Goal: Task Accomplishment & Management: Complete application form

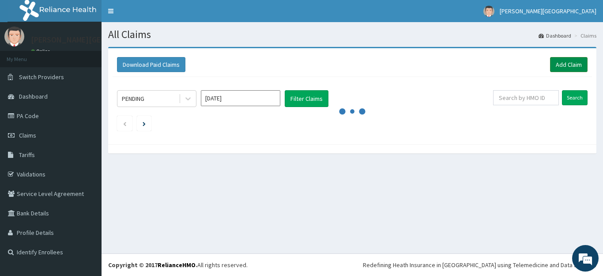
click at [561, 64] on link "Add Claim" at bounding box center [569, 64] width 38 height 15
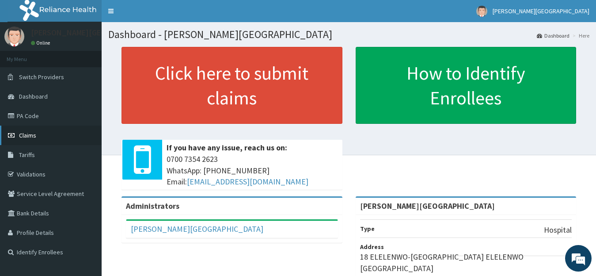
click at [30, 135] on span "Claims" at bounding box center [27, 135] width 17 height 8
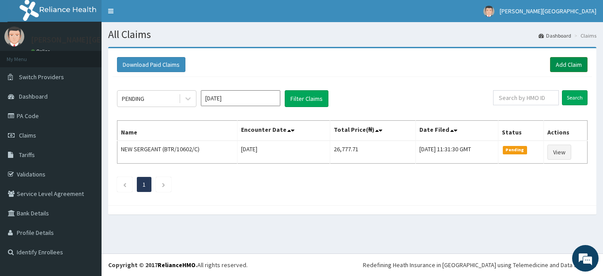
click at [565, 65] on link "Add Claim" at bounding box center [569, 64] width 38 height 15
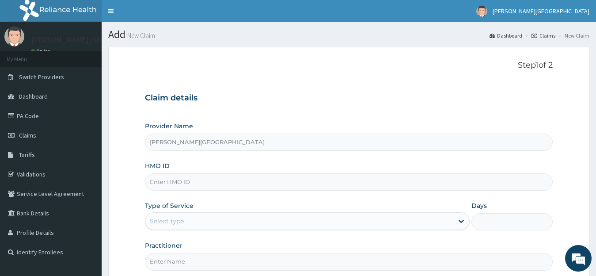
click at [190, 178] on input "HMO ID" at bounding box center [349, 181] width 408 height 17
type input "FMC/11894/A"
click at [230, 219] on div "Select type" at bounding box center [299, 221] width 308 height 14
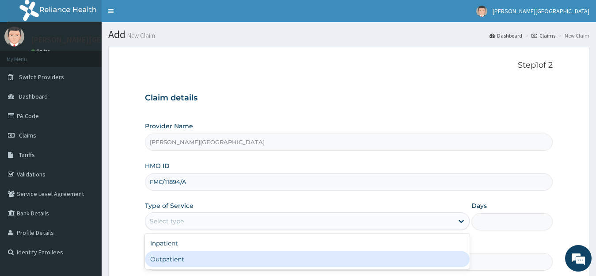
click at [197, 258] on div "Outpatient" at bounding box center [307, 259] width 325 height 16
type input "1"
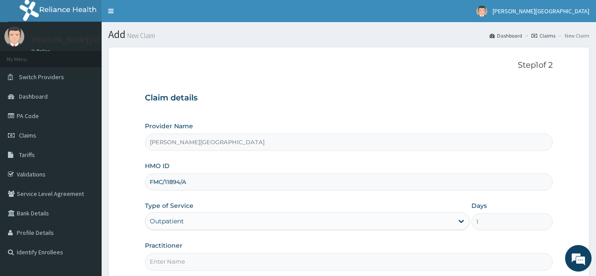
click at [214, 261] on input "Practitioner" at bounding box center [349, 261] width 408 height 17
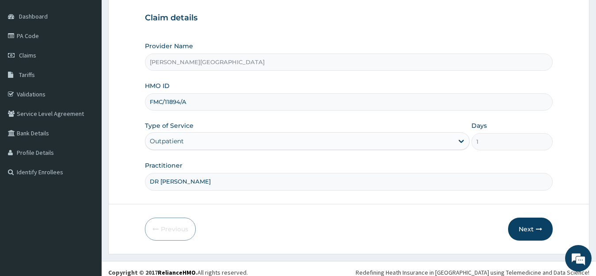
scroll to position [87, 0]
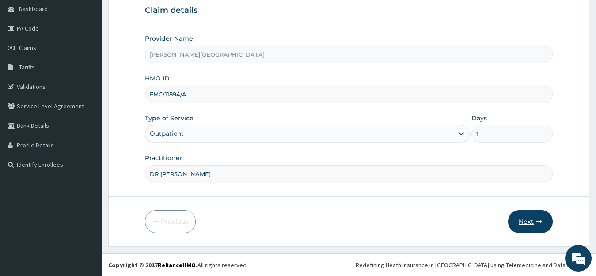
type input "DR TOBECHUKWU"
click at [531, 223] on button "Next" at bounding box center [530, 221] width 45 height 23
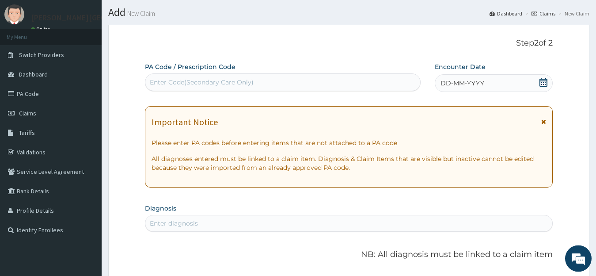
scroll to position [20, 0]
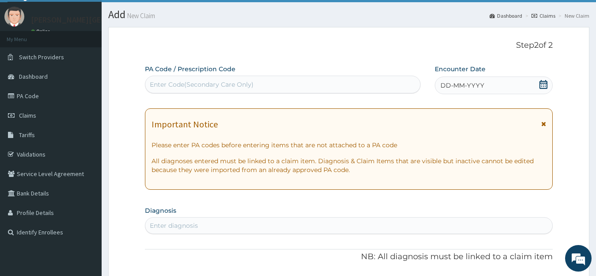
click at [542, 86] on icon at bounding box center [543, 84] width 9 height 9
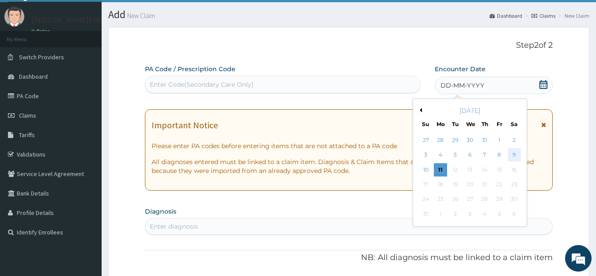
click at [513, 156] on div "9" at bounding box center [513, 154] width 13 height 13
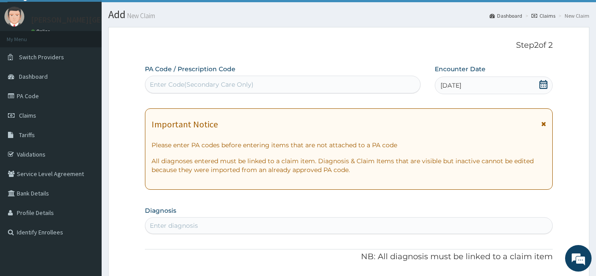
click at [234, 224] on div "Enter diagnosis" at bounding box center [348, 225] width 407 height 14
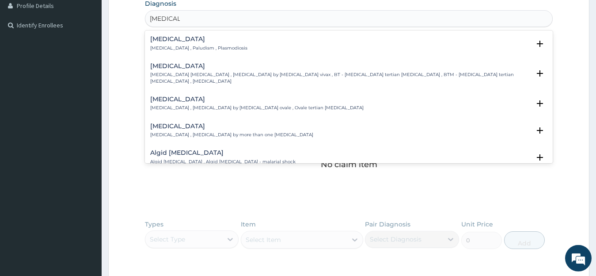
drag, startPoint x: 600, startPoint y: 273, endPoint x: 603, endPoint y: 259, distance: 14.3
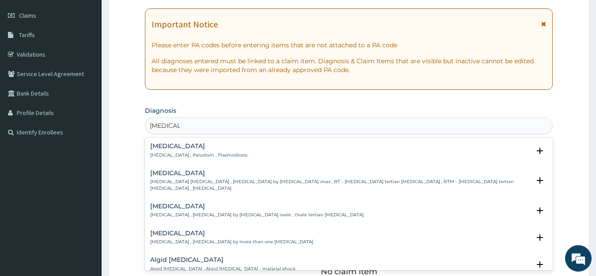
scroll to position [117, 0]
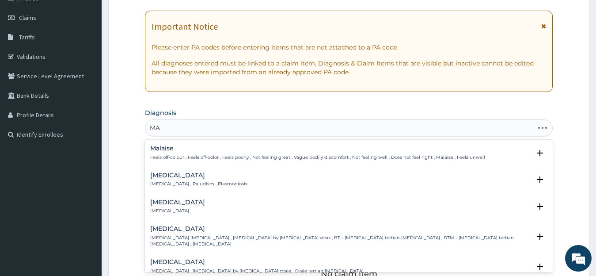
type input "M"
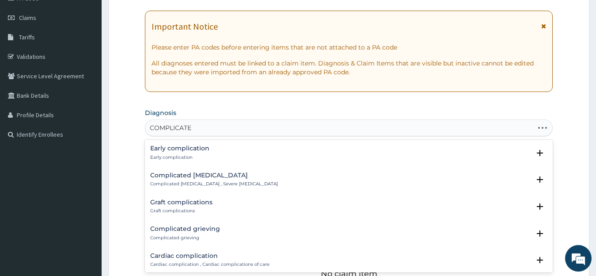
type input "COMPLICATED"
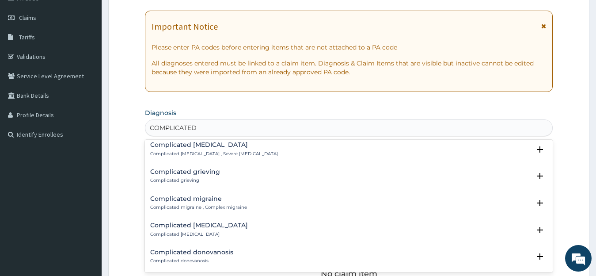
scroll to position [0, 0]
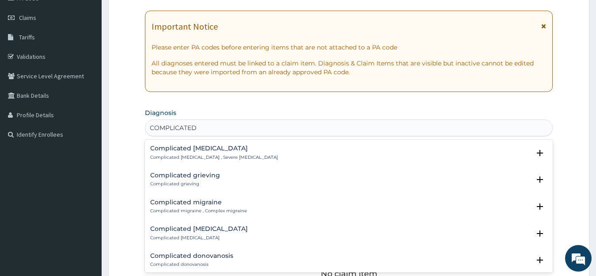
click at [197, 148] on h4 "Complicated malaria" at bounding box center [214, 148] width 128 height 7
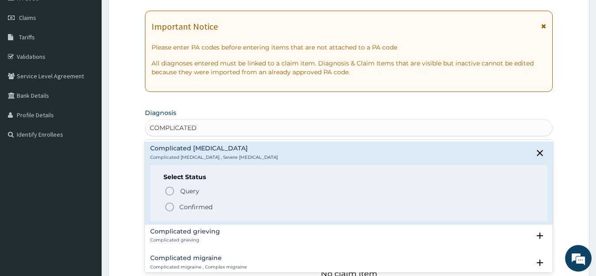
click at [169, 207] on icon "status option filled" at bounding box center [169, 206] width 11 height 11
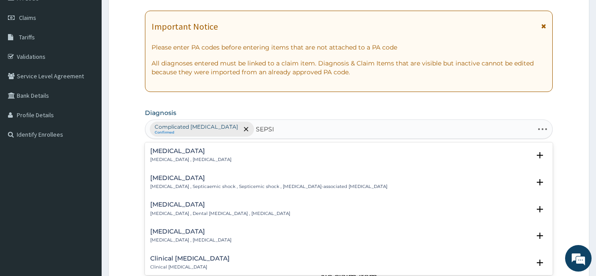
type input "SEPSIS"
click at [160, 155] on div "Sepsis Systemic infection , Sepsis" at bounding box center [190, 154] width 81 height 15
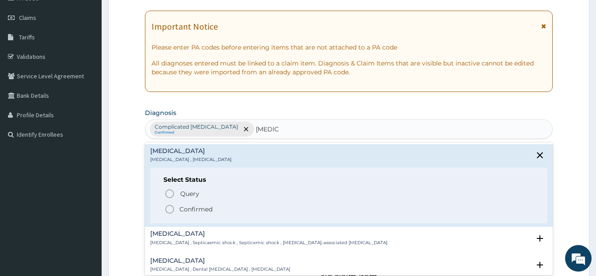
click at [168, 207] on icon "status option filled" at bounding box center [169, 209] width 11 height 11
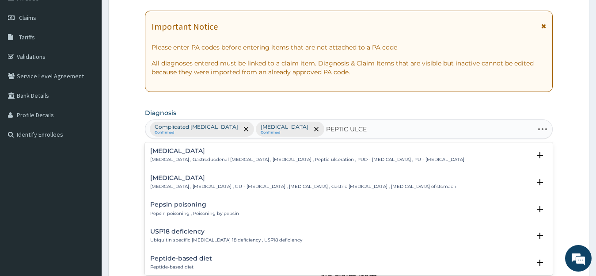
type input "PEPTIC ULCER"
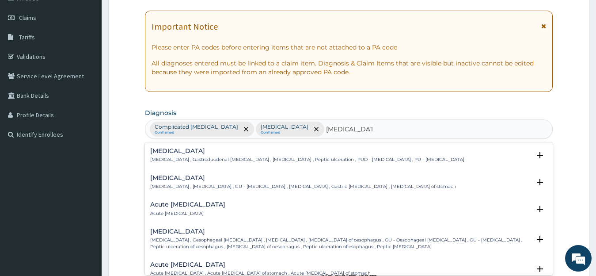
click at [170, 158] on p "Peptic ulcer , Gastroduodenal ulcer , Peptic ulcer disease , Peptic ulceration …" at bounding box center [307, 159] width 314 height 6
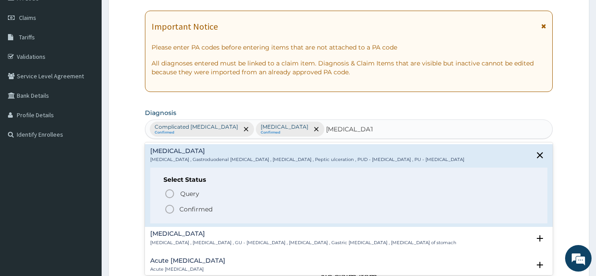
click at [171, 208] on icon "status option filled" at bounding box center [169, 209] width 11 height 11
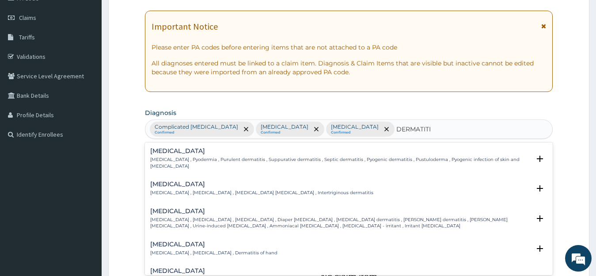
type input "DERMATITIS"
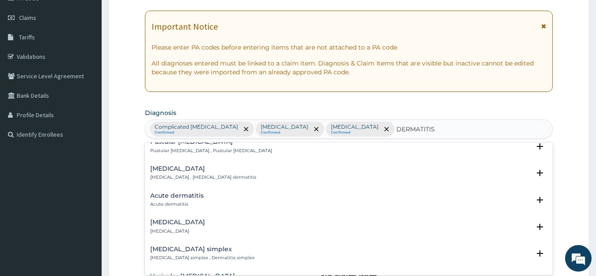
scroll to position [405, 0]
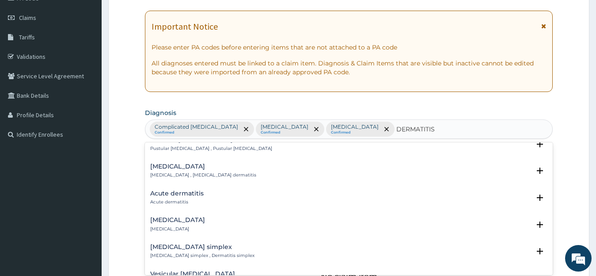
click at [170, 190] on h4 "Acute dermatitis" at bounding box center [176, 193] width 53 height 7
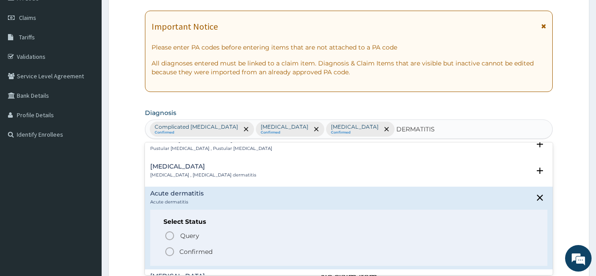
click at [168, 246] on icon "status option filled" at bounding box center [169, 251] width 11 height 11
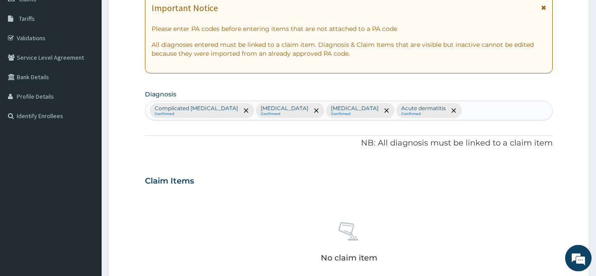
scroll to position [140, 0]
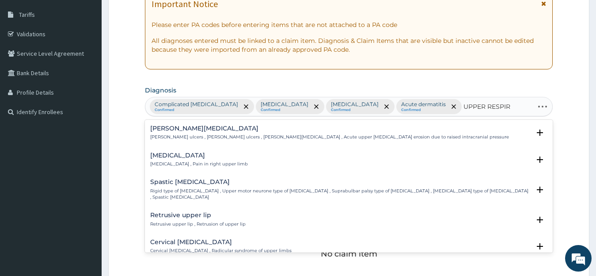
type input "UPPER RESPIRA"
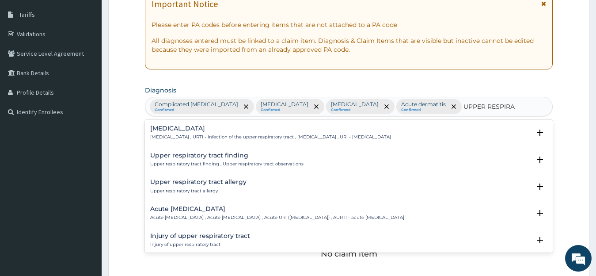
click at [367, 132] on h4 "Upper respiratory infection" at bounding box center [270, 128] width 241 height 7
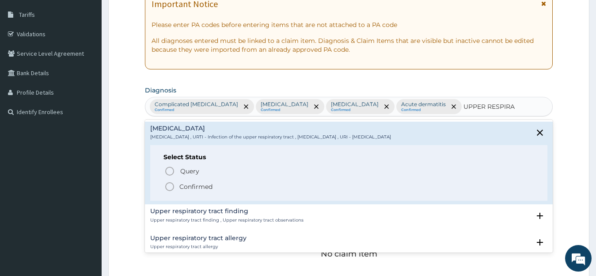
click at [169, 183] on circle "status option filled" at bounding box center [170, 186] width 8 height 8
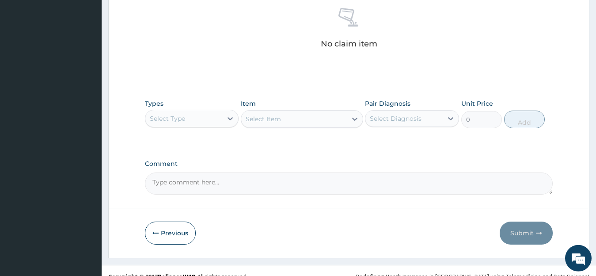
scroll to position [361, 0]
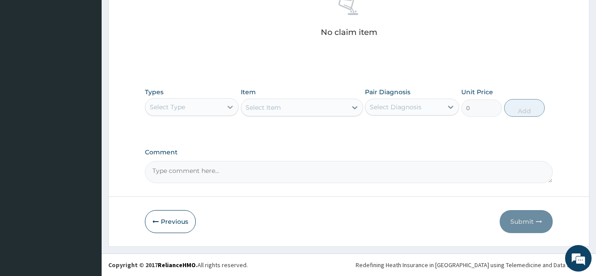
click at [229, 107] on icon at bounding box center [229, 107] width 5 height 3
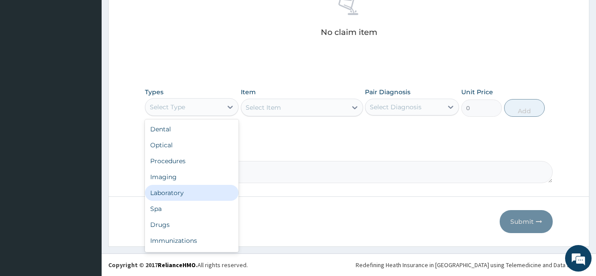
click at [180, 191] on div "Laboratory" at bounding box center [192, 193] width 94 height 16
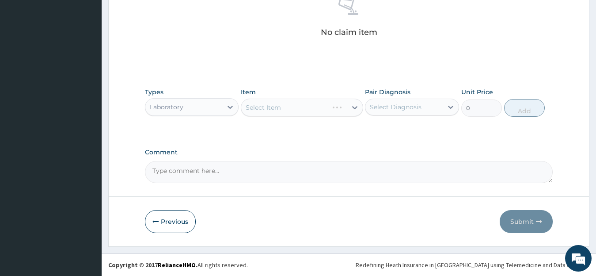
click at [277, 110] on div "Select Item" at bounding box center [302, 107] width 122 height 18
click at [353, 107] on icon at bounding box center [354, 107] width 5 height 3
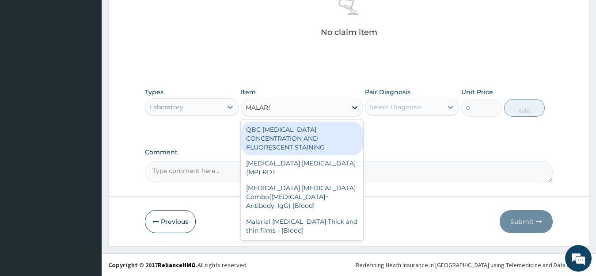
type input "MALARIA"
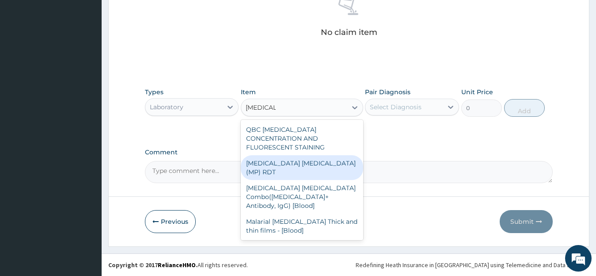
click at [304, 155] on div "MALARIA PARASITE (MP) RDT" at bounding box center [302, 167] width 122 height 25
type input "1612.5"
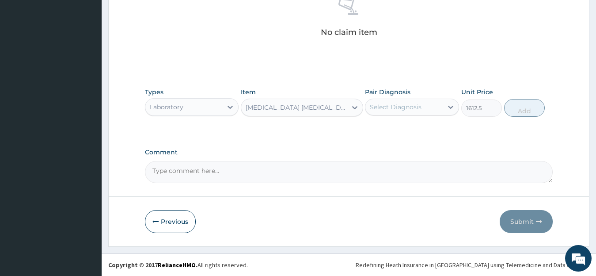
click at [398, 112] on div "Select Diagnosis" at bounding box center [403, 107] width 77 height 14
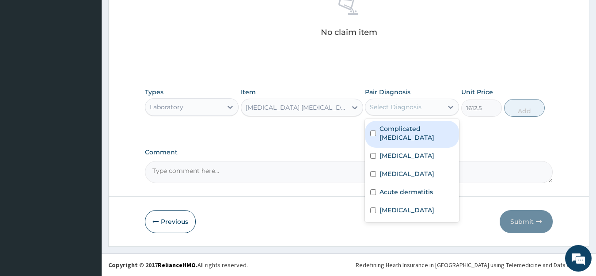
click at [396, 129] on label "Complicated malaria" at bounding box center [416, 133] width 74 height 18
checkbox input "true"
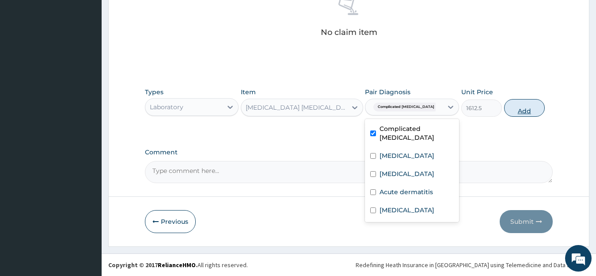
click at [522, 109] on button "Add" at bounding box center [524, 108] width 41 height 18
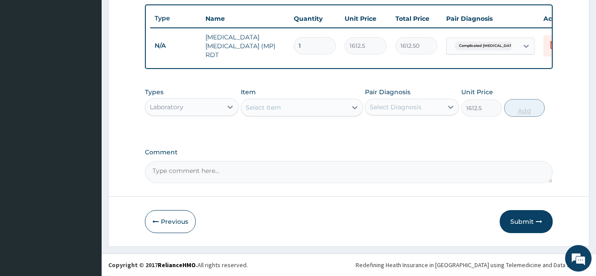
type input "0"
click at [254, 108] on div "Select Item" at bounding box center [262, 107] width 35 height 9
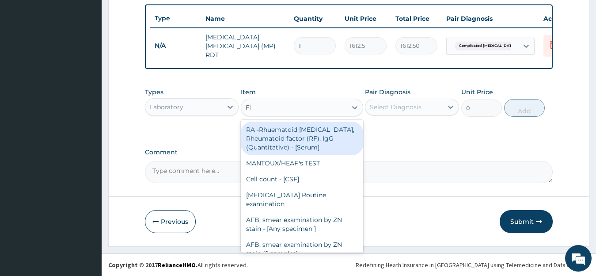
type input "FBC"
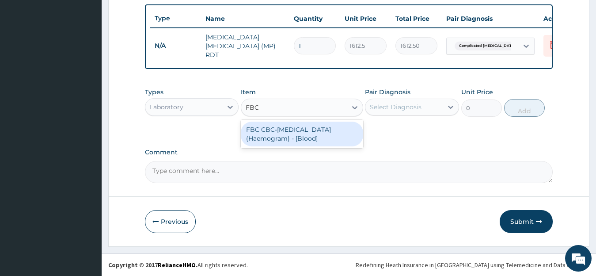
click at [264, 128] on div "FBC CBC-Complete Blood Count (Haemogram) - [Blood]" at bounding box center [302, 133] width 122 height 25
type input "4300"
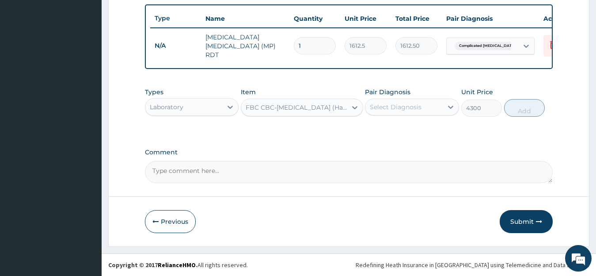
click at [438, 107] on div "Select Diagnosis" at bounding box center [403, 107] width 77 height 14
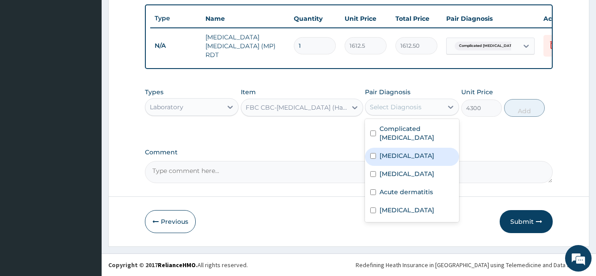
click at [410, 147] on div "Sepsis" at bounding box center [412, 156] width 94 height 18
checkbox input "true"
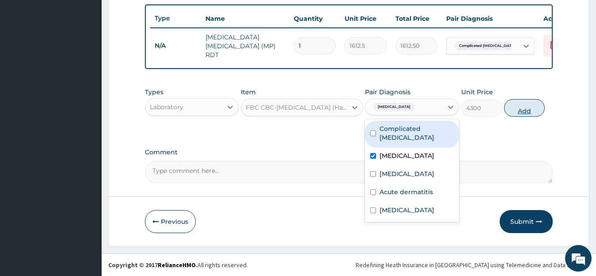
click at [514, 105] on button "Add" at bounding box center [524, 108] width 41 height 18
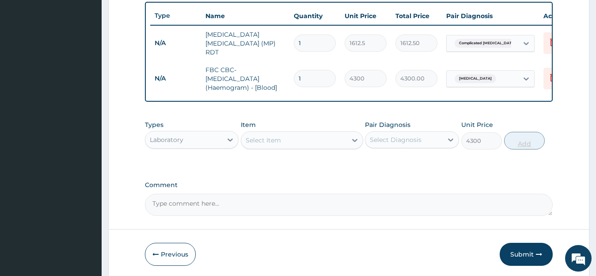
type input "0"
click at [260, 141] on div "Select Item" at bounding box center [262, 140] width 35 height 9
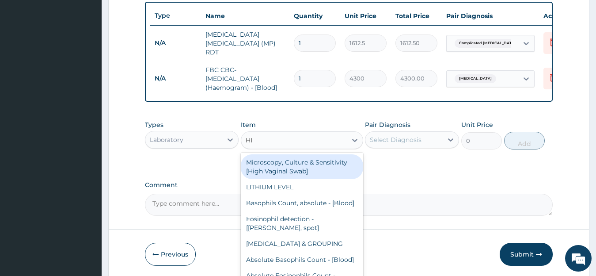
type input "HIV"
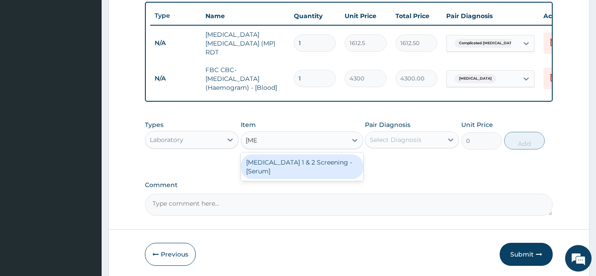
click at [266, 159] on div "HIV 1 & 2 Screening - [Serum]" at bounding box center [302, 166] width 122 height 25
type input "2687.5"
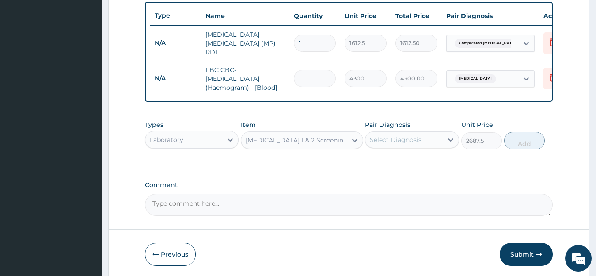
click at [404, 140] on div "Select Diagnosis" at bounding box center [396, 139] width 52 height 9
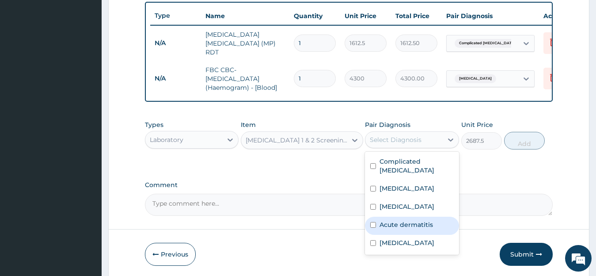
click at [371, 222] on input "checkbox" at bounding box center [373, 225] width 6 height 6
checkbox input "true"
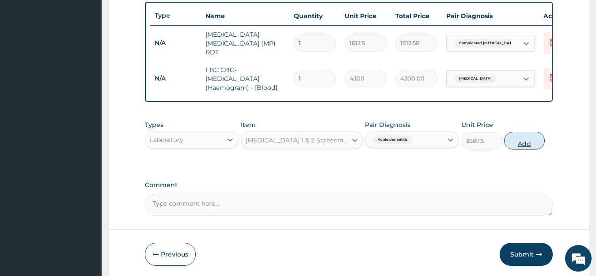
click at [531, 142] on button "Add" at bounding box center [524, 141] width 41 height 18
type input "0"
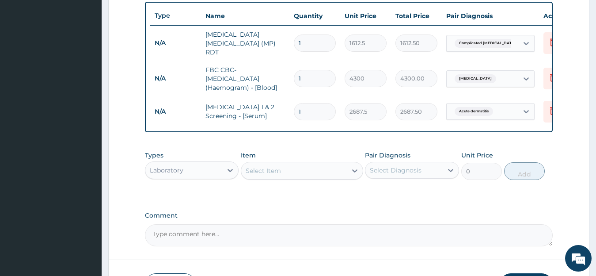
click at [259, 177] on div "Select Item" at bounding box center [294, 170] width 106 height 14
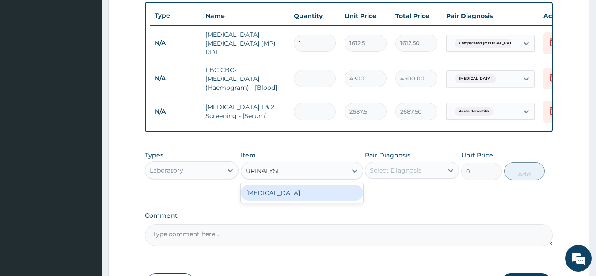
type input "URINALYSIS"
click at [259, 197] on div "URINALYSIS" at bounding box center [302, 193] width 122 height 16
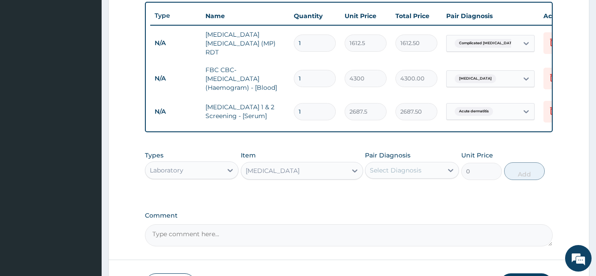
type input "1612.5"
click at [386, 171] on div "Select Diagnosis" at bounding box center [396, 170] width 52 height 9
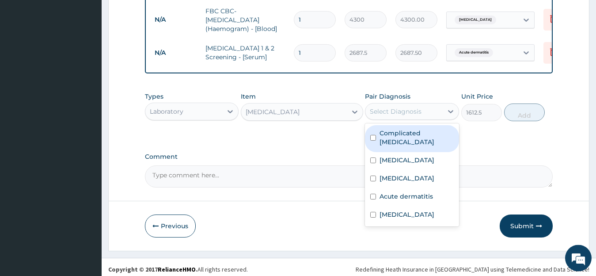
scroll to position [393, 0]
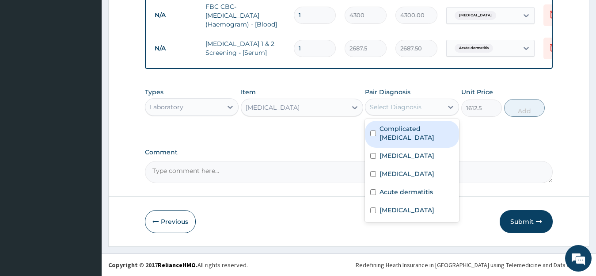
drag, startPoint x: 598, startPoint y: 272, endPoint x: 471, endPoint y: 216, distance: 138.6
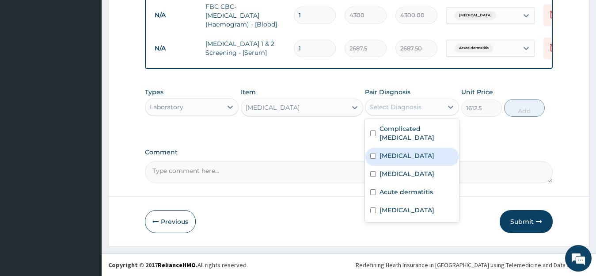
click at [373, 153] on input "checkbox" at bounding box center [373, 156] width 6 height 6
checkbox input "true"
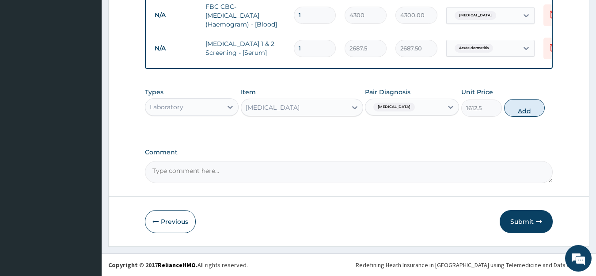
click at [523, 106] on button "Add" at bounding box center [524, 108] width 41 height 18
type input "0"
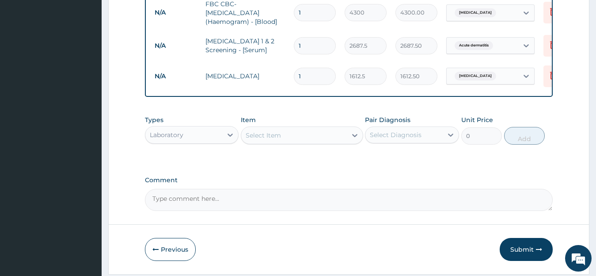
click at [294, 136] on div "Select Item" at bounding box center [294, 135] width 106 height 14
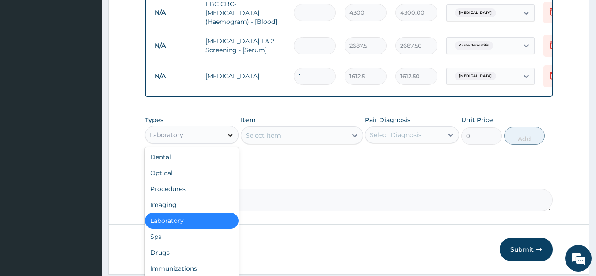
click at [230, 137] on icon at bounding box center [230, 134] width 9 height 9
click at [206, 251] on div "Drugs" at bounding box center [192, 252] width 94 height 16
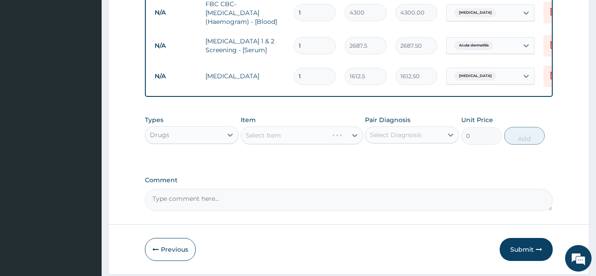
click at [286, 136] on div "Select Item" at bounding box center [302, 135] width 122 height 18
click at [355, 136] on icon at bounding box center [354, 135] width 9 height 9
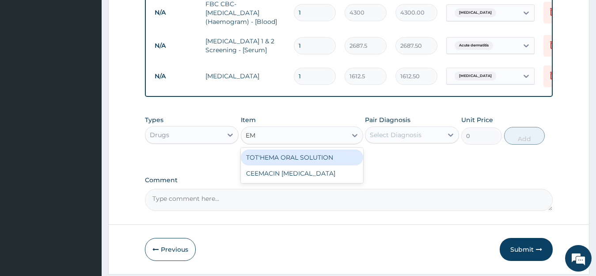
type input "E"
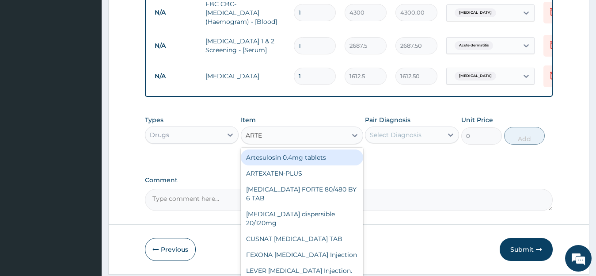
type input "ARTEM"
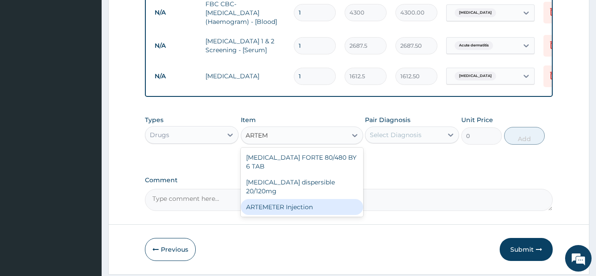
click at [310, 199] on div "ARTEMETER Injection" at bounding box center [302, 207] width 122 height 16
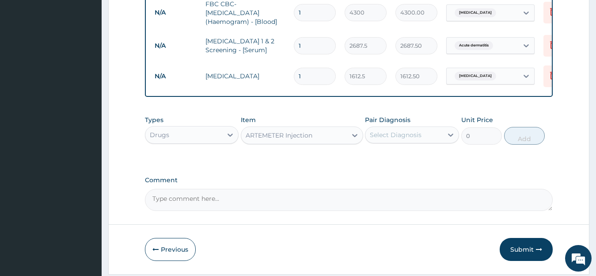
type input "946"
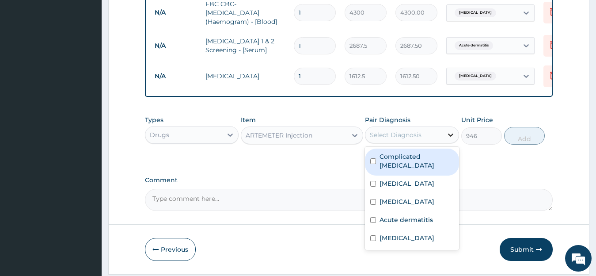
click at [449, 135] on icon at bounding box center [450, 134] width 9 height 9
click at [424, 159] on label "Complicated malaria" at bounding box center [416, 161] width 74 height 18
checkbox input "true"
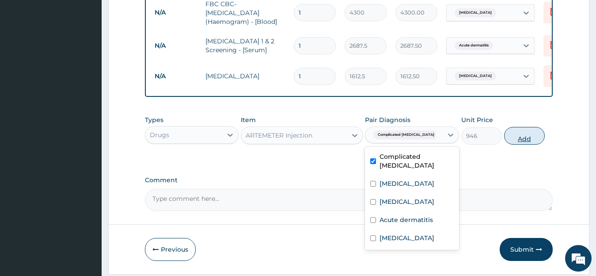
click at [515, 136] on button "Add" at bounding box center [524, 136] width 41 height 18
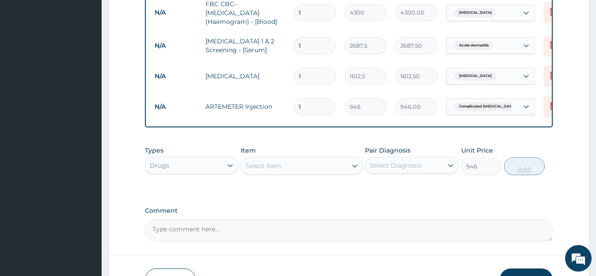
type input "0"
type input "0.00"
type input "6"
type input "5676.00"
type input "6"
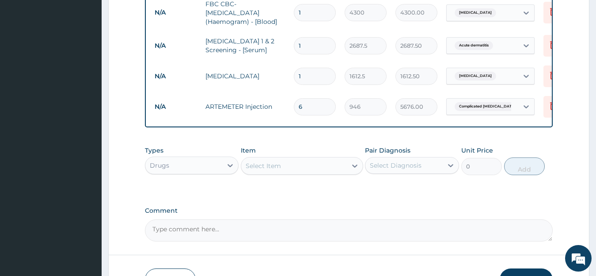
click at [258, 167] on div "Select Item" at bounding box center [262, 165] width 35 height 9
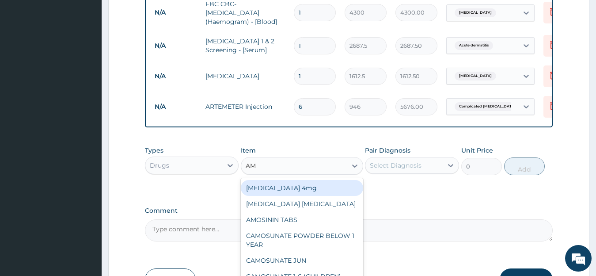
type input "A"
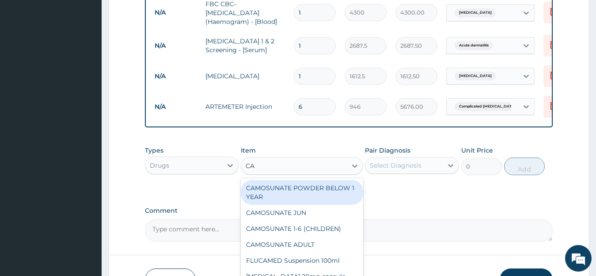
type input "C"
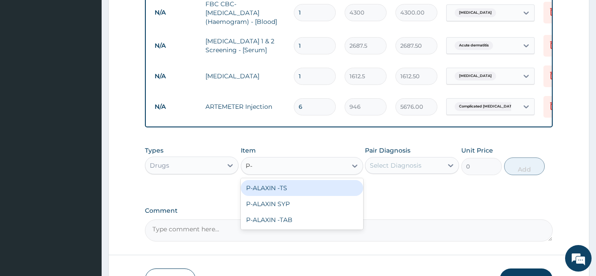
type input "P-A"
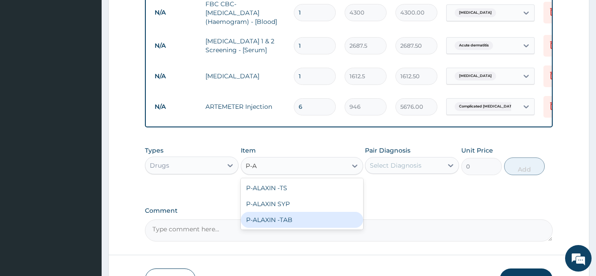
click at [258, 222] on div "P-ALAXIN -TAB" at bounding box center [302, 219] width 122 height 16
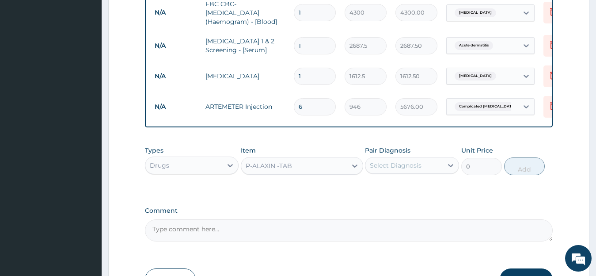
type input "106.425"
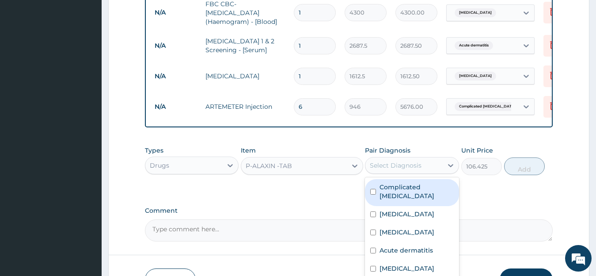
click at [402, 164] on div "Select Diagnosis" at bounding box center [396, 165] width 52 height 9
click at [400, 191] on label "Complicated malaria" at bounding box center [416, 191] width 74 height 18
checkbox input "true"
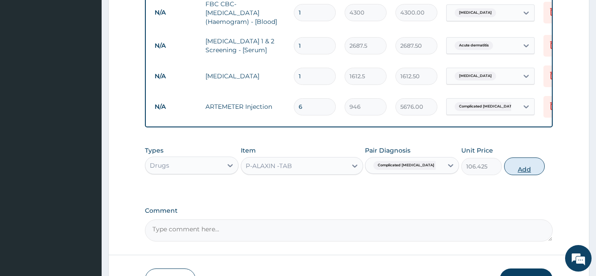
click at [526, 172] on button "Add" at bounding box center [524, 166] width 41 height 18
type input "0"
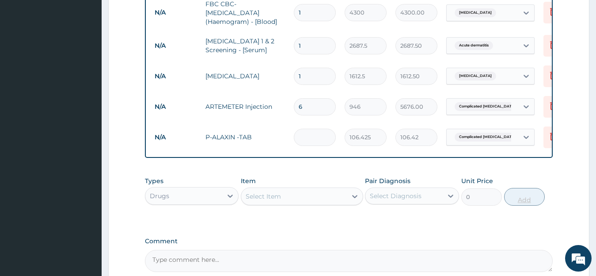
type input "0.00"
type input "9"
type input "957.82"
type input "9"
click at [277, 196] on div "Select Item" at bounding box center [262, 196] width 35 height 9
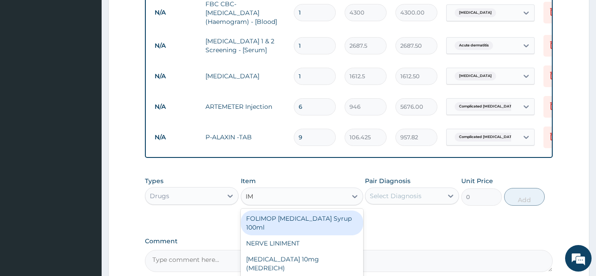
type input "I"
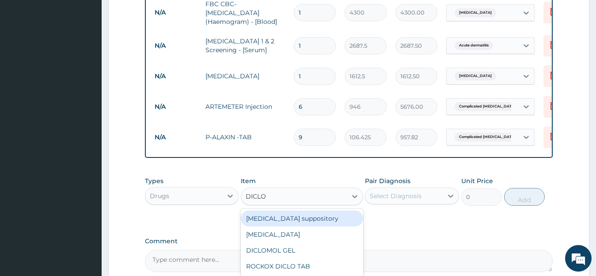
type input "DICLOF"
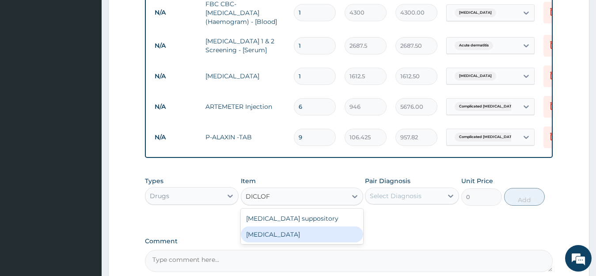
click at [272, 236] on div "Diclofenac" at bounding box center [302, 234] width 122 height 16
type input "591.25"
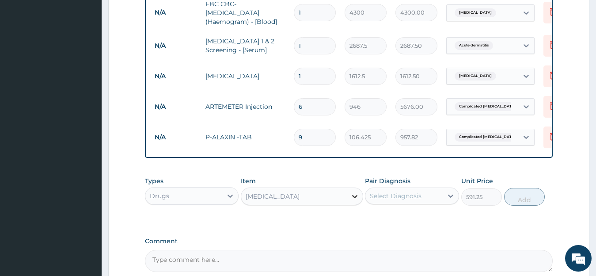
click at [354, 200] on icon at bounding box center [354, 196] width 9 height 9
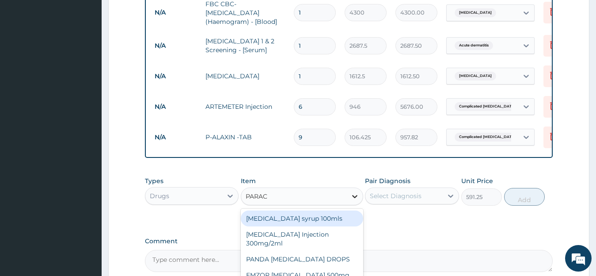
scroll to position [0, 0]
type input "PARACET"
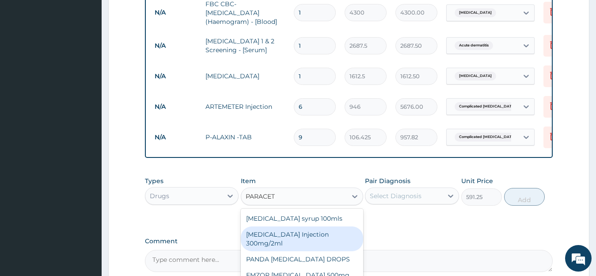
click at [309, 234] on div "PARACETAMOL Injection 300mg/2ml" at bounding box center [302, 238] width 122 height 25
type input "260.15"
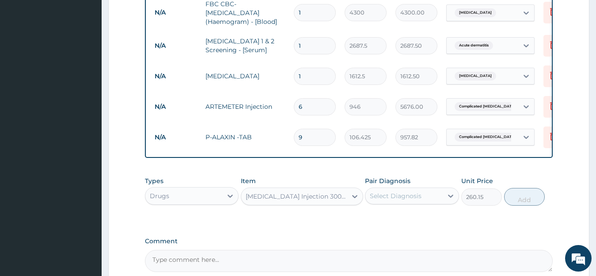
click at [431, 201] on div "Select Diagnosis" at bounding box center [403, 196] width 77 height 14
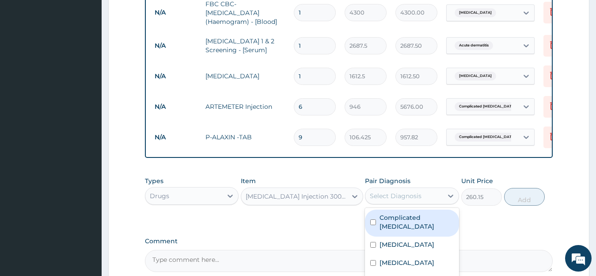
click at [415, 219] on label "Complicated malaria" at bounding box center [416, 222] width 74 height 18
checkbox input "true"
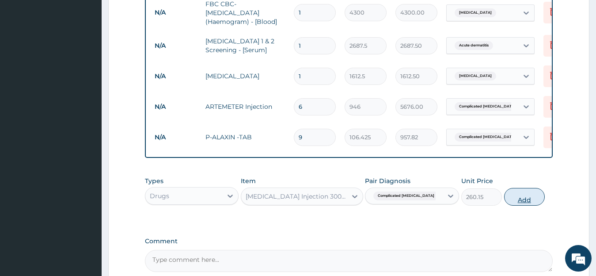
click at [520, 197] on button "Add" at bounding box center [524, 197] width 41 height 18
type input "0"
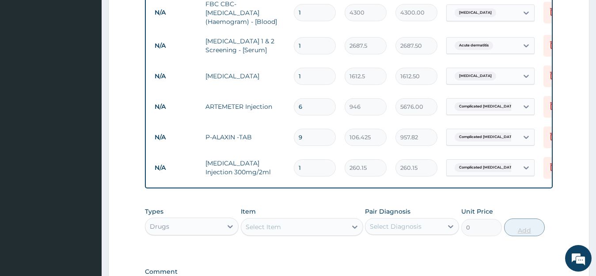
type input "0.00"
type input "2"
type input "520.30"
type input "2"
click at [283, 230] on div "Select Item" at bounding box center [294, 226] width 106 height 14
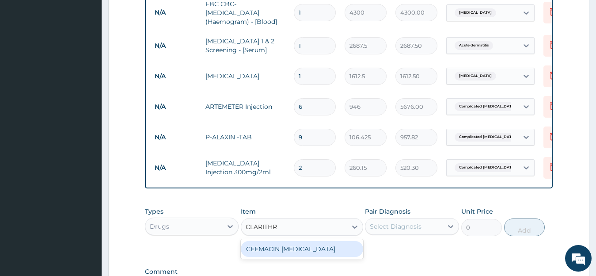
type input "CLARITHRO"
click at [282, 250] on div "CEEMACIN CLARITHROMYCIN" at bounding box center [302, 249] width 122 height 16
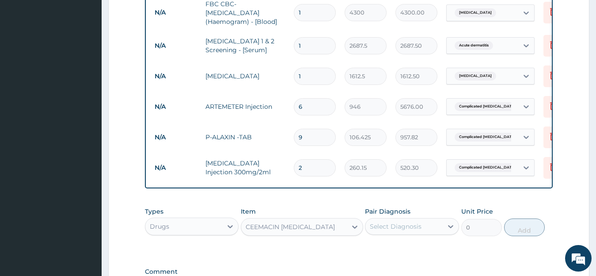
type input "236.5"
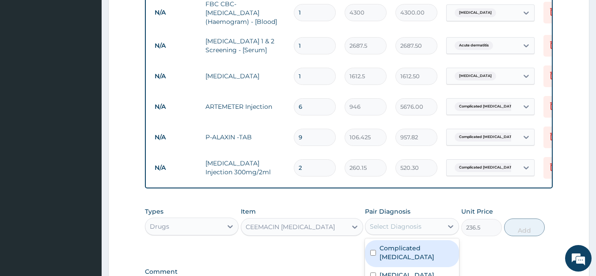
click at [383, 230] on div "Select Diagnosis" at bounding box center [396, 226] width 52 height 9
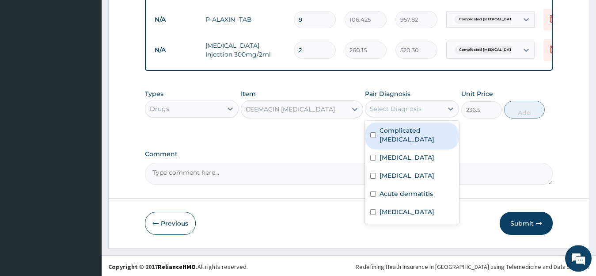
scroll to position [514, 0]
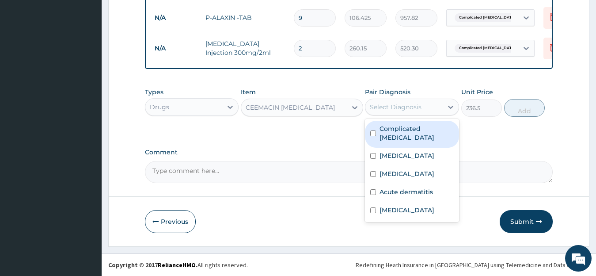
drag, startPoint x: 600, startPoint y: 272, endPoint x: 482, endPoint y: 223, distance: 127.7
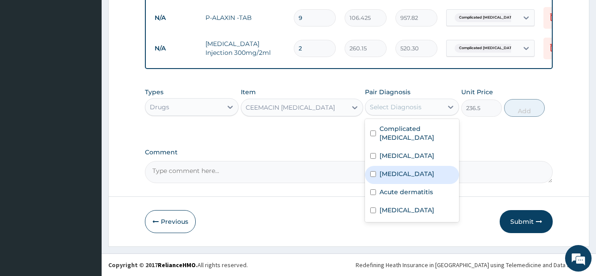
click at [373, 171] on input "checkbox" at bounding box center [373, 174] width 6 height 6
checkbox input "true"
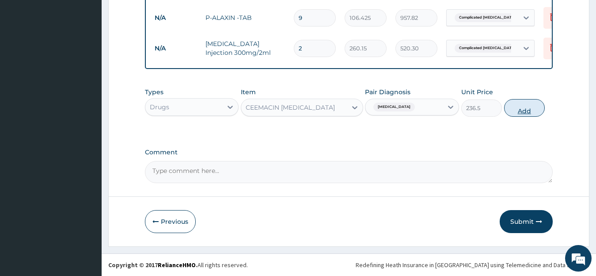
click at [527, 107] on button "Add" at bounding box center [524, 108] width 41 height 18
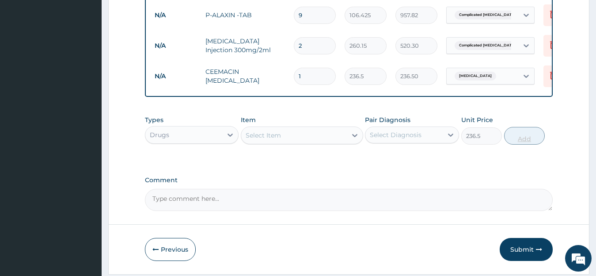
type input "0"
type input "14"
type input "3311.00"
type input "14"
click at [276, 140] on div "Select Item" at bounding box center [262, 135] width 35 height 9
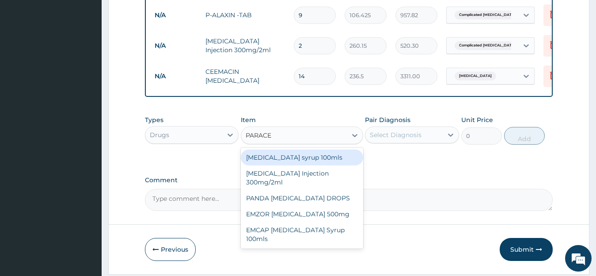
type input "PARACET"
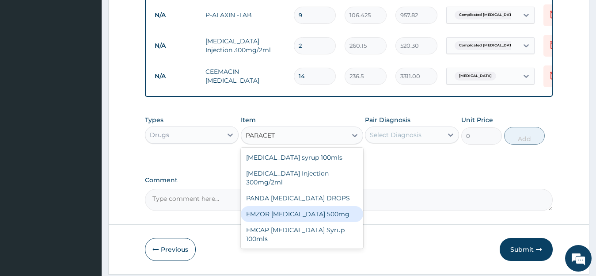
click at [270, 216] on div "EMZOR PARACETAMOL 500mg" at bounding box center [302, 214] width 122 height 16
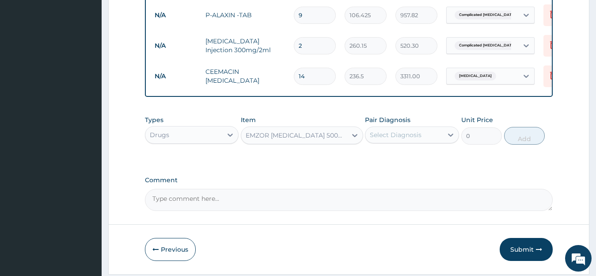
type input "23.65"
click at [412, 138] on div "Select Diagnosis" at bounding box center [396, 134] width 52 height 9
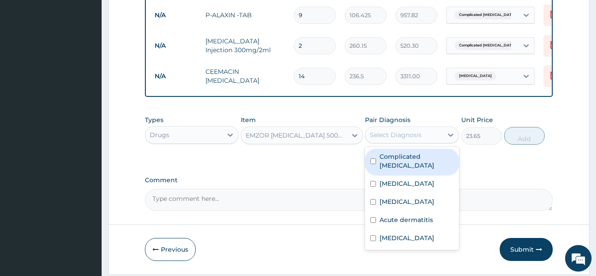
click at [374, 158] on input "checkbox" at bounding box center [373, 161] width 6 height 6
checkbox input "true"
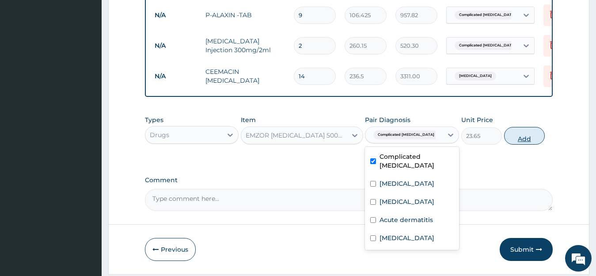
click at [517, 136] on button "Add" at bounding box center [524, 136] width 41 height 18
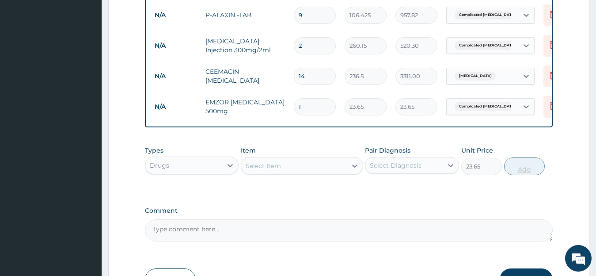
type input "0"
type input "0.00"
type input "2"
type input "47.30"
type input "24"
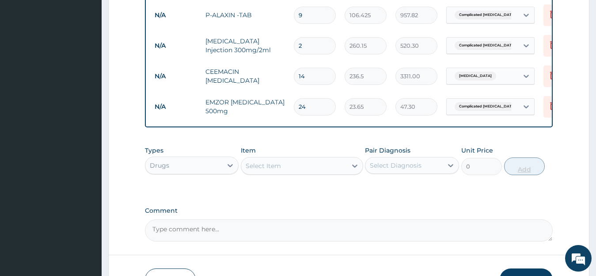
type input "567.60"
type input "24"
click at [315, 170] on div "Select Item" at bounding box center [294, 166] width 106 height 14
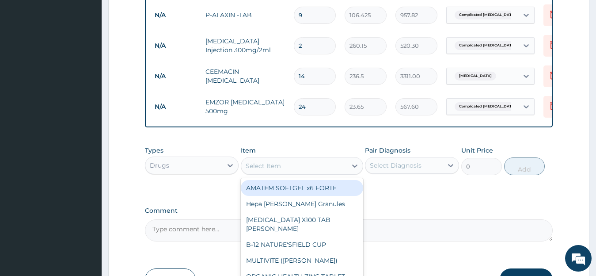
click at [315, 170] on div "Select Item" at bounding box center [294, 166] width 106 height 14
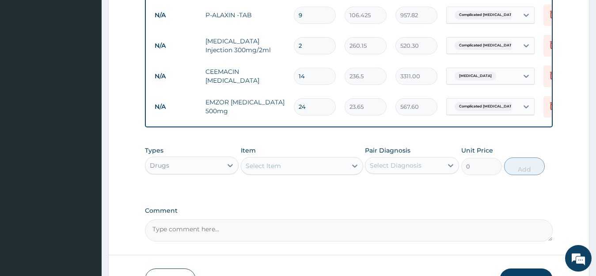
click at [315, 170] on div "Select Item" at bounding box center [294, 166] width 106 height 14
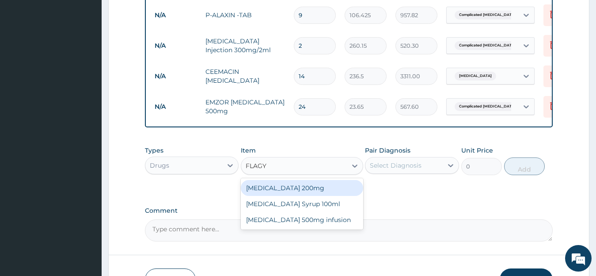
type input "FLAGYL"
click at [298, 189] on div "Flagyl 200mg" at bounding box center [302, 188] width 122 height 16
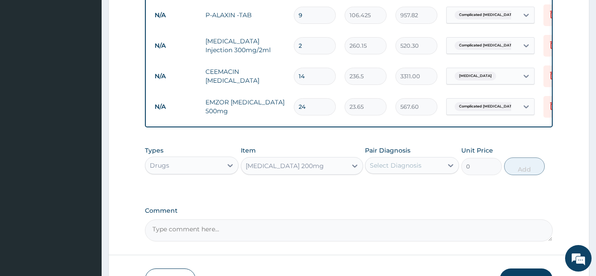
type input "47.3"
click at [390, 166] on div "Select Diagnosis" at bounding box center [396, 165] width 52 height 9
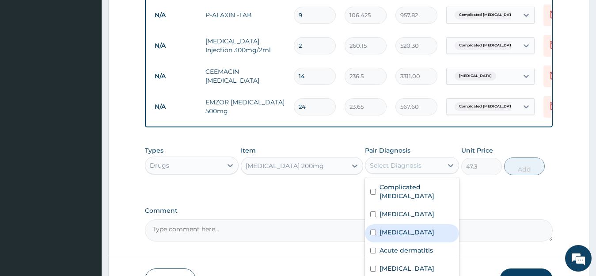
click at [374, 229] on input "checkbox" at bounding box center [373, 232] width 6 height 6
checkbox input "true"
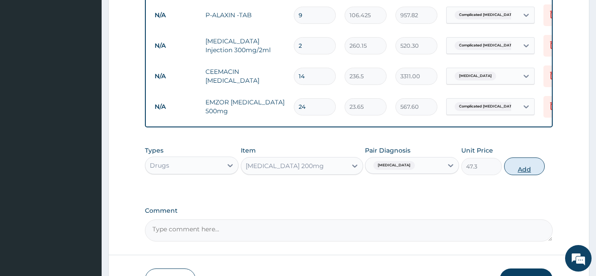
click at [517, 167] on button "Add" at bounding box center [524, 166] width 41 height 18
type input "0"
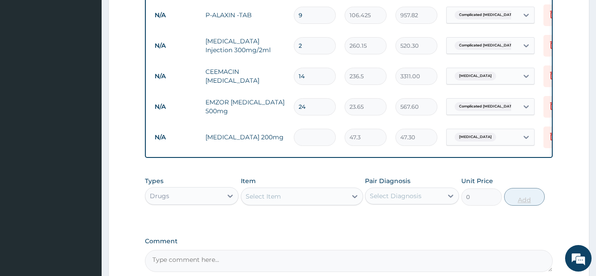
type input "0.00"
type input "4"
type input "189.20"
type input "42"
type input "1986.60"
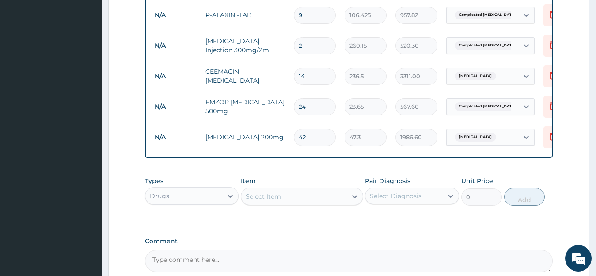
type input "42"
click at [322, 200] on div "Select Item" at bounding box center [294, 196] width 106 height 14
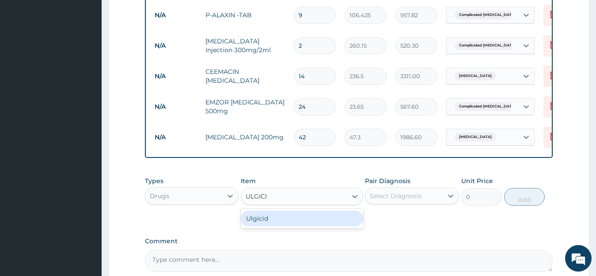
type input "ULGICID"
click at [317, 226] on div "Ulgicid" at bounding box center [302, 218] width 122 height 16
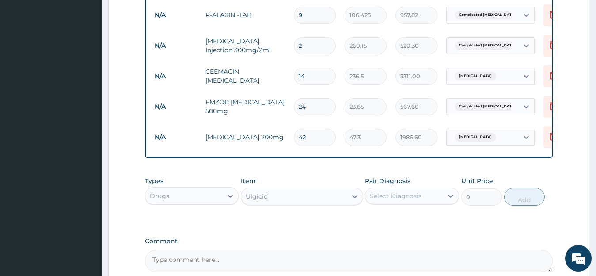
type input "3547.5"
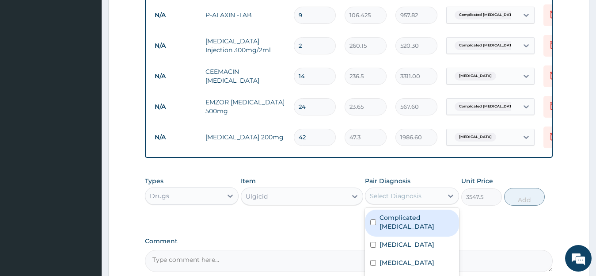
click at [392, 196] on div "Select Diagnosis" at bounding box center [396, 195] width 52 height 9
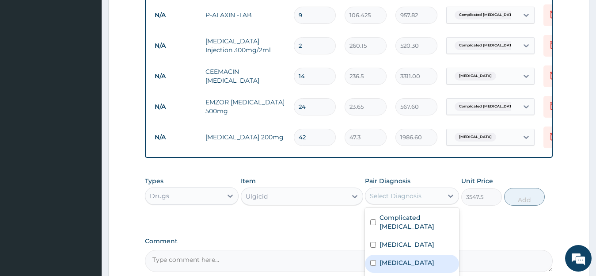
click at [394, 258] on label "Peptic ulcer" at bounding box center [406, 262] width 55 height 9
checkbox input "true"
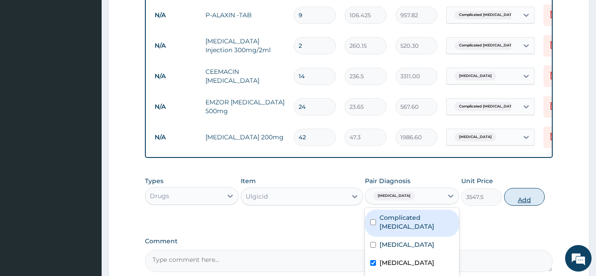
click at [512, 198] on button "Add" at bounding box center [524, 197] width 41 height 18
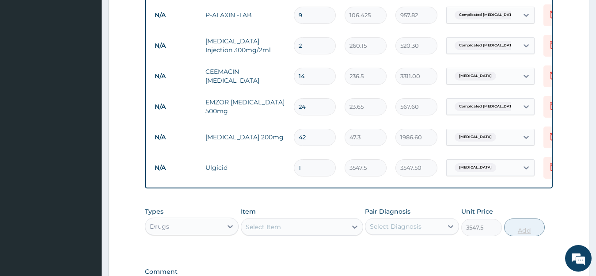
type input "0"
click at [256, 231] on div "Select Item" at bounding box center [262, 226] width 35 height 9
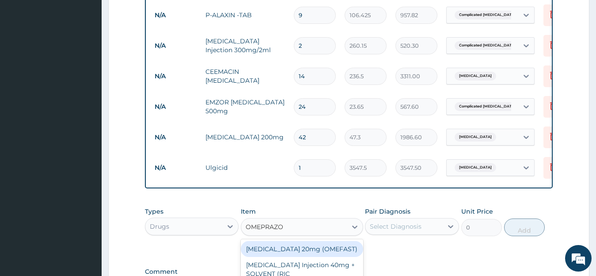
type input "OMEPRAZOL"
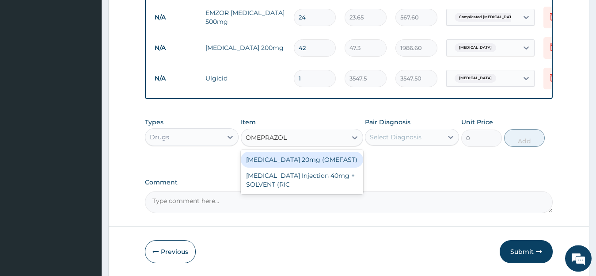
scroll to position [604, 0]
click at [341, 161] on div "OMEPRAZOLE 20mg (OMEFAST)" at bounding box center [302, 159] width 122 height 16
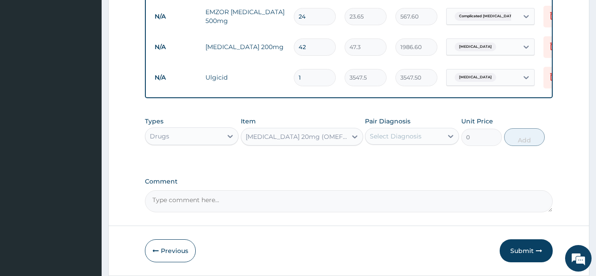
type input "82.775"
click at [385, 140] on div "Select Diagnosis" at bounding box center [396, 136] width 52 height 9
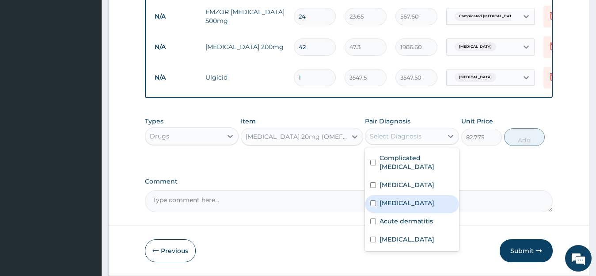
click at [376, 195] on div "Peptic ulcer" at bounding box center [412, 204] width 94 height 18
checkbox input "true"
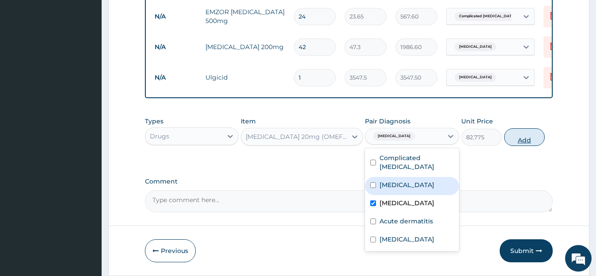
click at [507, 139] on button "Add" at bounding box center [524, 137] width 41 height 18
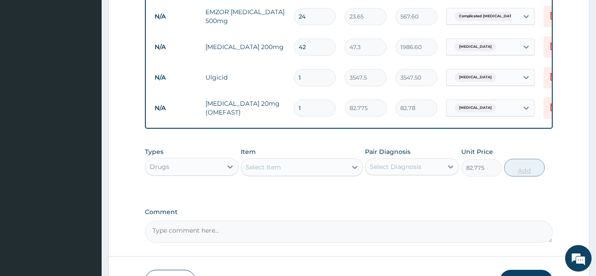
type input "0"
type input "14"
type input "1158.85"
type input "14"
click at [255, 169] on div "Select Item" at bounding box center [262, 166] width 35 height 9
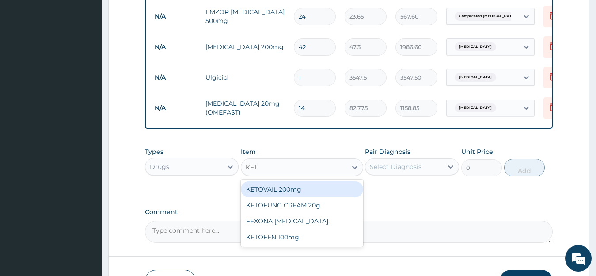
type input "KE"
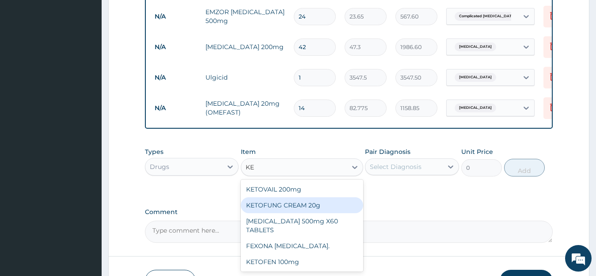
click at [267, 205] on div "KETOFUNG CREAM 20g" at bounding box center [302, 205] width 122 height 16
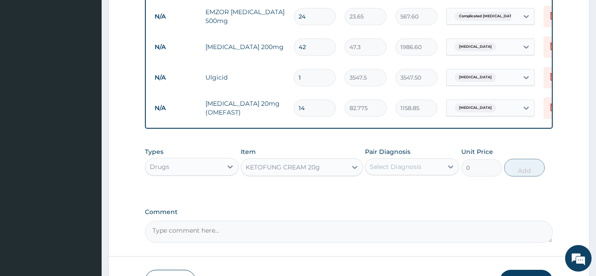
type input "1182.5"
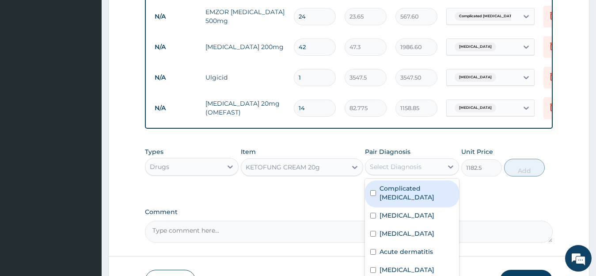
click at [396, 171] on div "Select Diagnosis" at bounding box center [396, 166] width 52 height 9
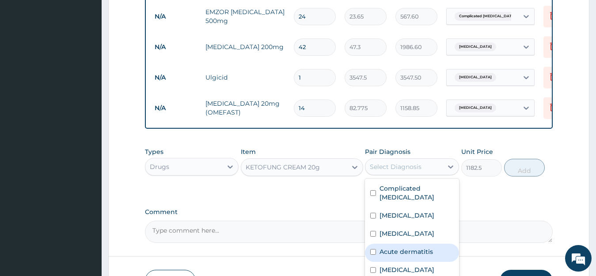
click at [375, 249] on input "checkbox" at bounding box center [373, 252] width 6 height 6
checkbox input "true"
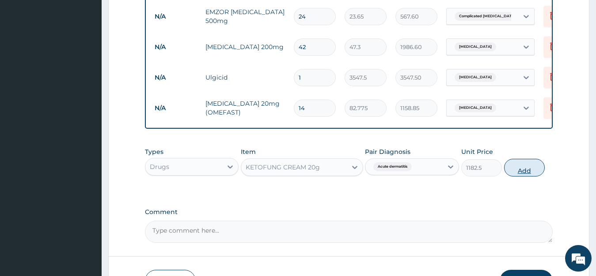
click at [530, 172] on button "Add" at bounding box center [524, 168] width 41 height 18
type input "0"
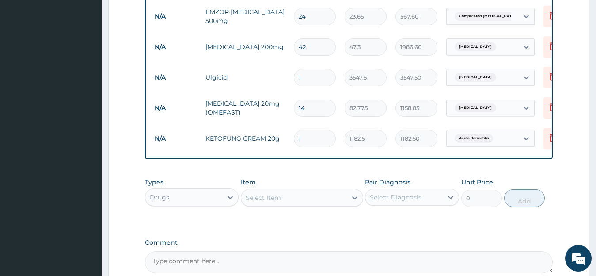
click at [255, 204] on div "Select Item" at bounding box center [294, 197] width 106 height 14
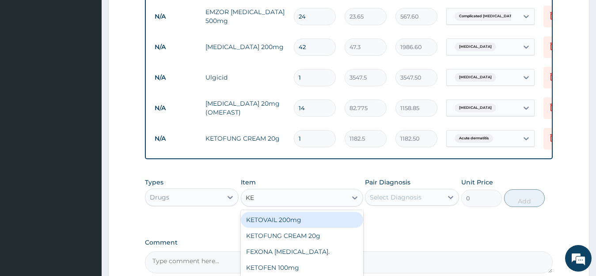
type input "K"
type input "PRED"
click at [261, 223] on div "PREDICURE" at bounding box center [302, 219] width 122 height 16
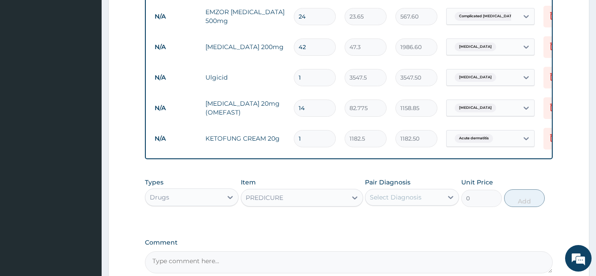
type input "53.2125"
click at [379, 201] on div "Select Diagnosis" at bounding box center [396, 197] width 52 height 9
checkbox input "true"
click at [521, 199] on button "Add" at bounding box center [524, 198] width 41 height 18
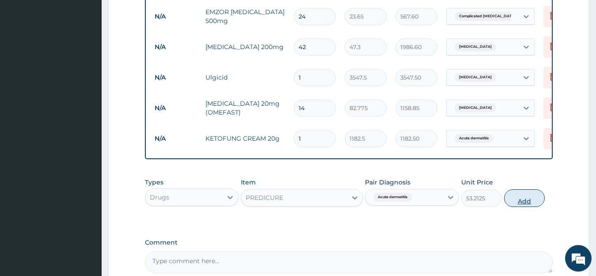
type input "0"
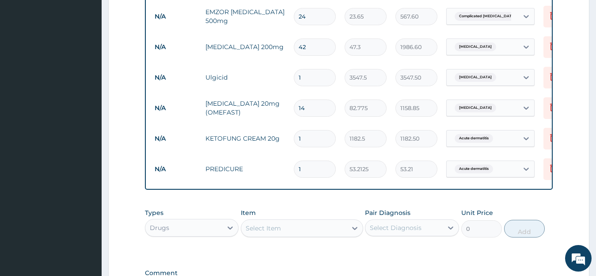
type input "10"
type input "532.13"
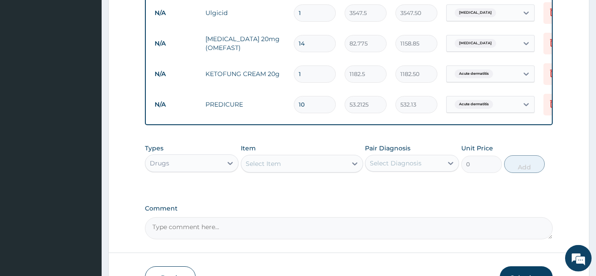
scroll to position [672, 0]
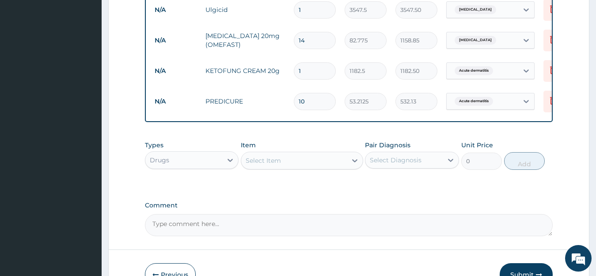
type input "10"
click at [276, 162] on div "Select Item" at bounding box center [262, 160] width 35 height 9
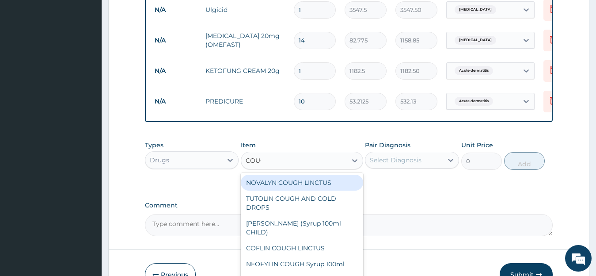
type input "COUGH"
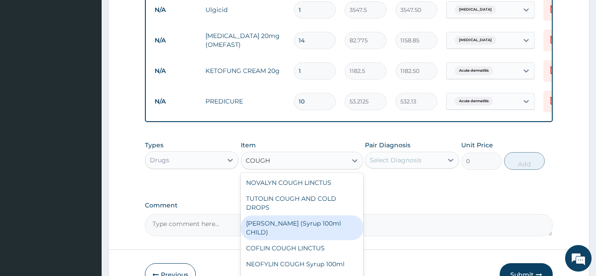
click at [276, 226] on div "EMZOLYN COUGH (Syrup 100ml CHILD)" at bounding box center [302, 227] width 122 height 25
type input "1478.125"
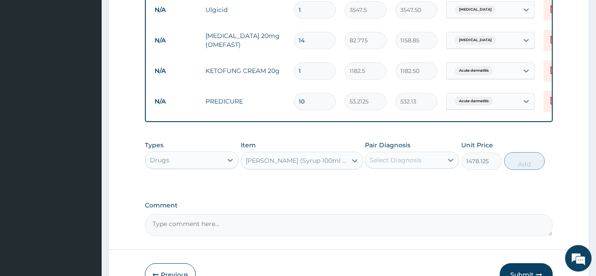
click at [246, 163] on input "text" at bounding box center [245, 160] width 1 height 9
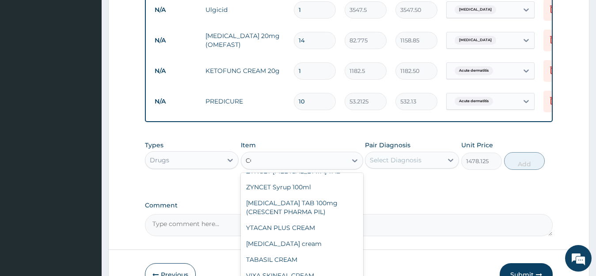
scroll to position [386, 0]
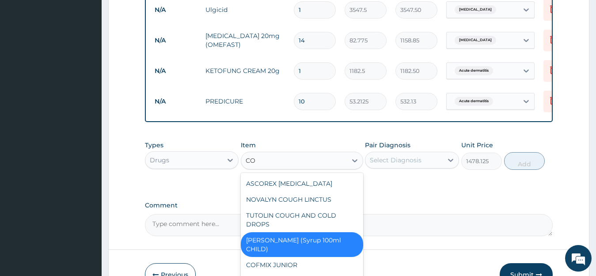
type input "COU"
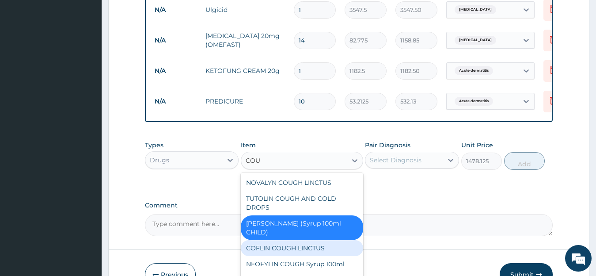
click at [267, 249] on div "COFLIN COUGH LINCTUS" at bounding box center [302, 248] width 122 height 16
type input "1182.5"
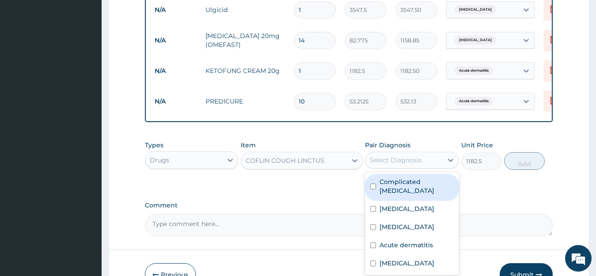
click at [420, 162] on div "Select Diagnosis" at bounding box center [396, 159] width 52 height 9
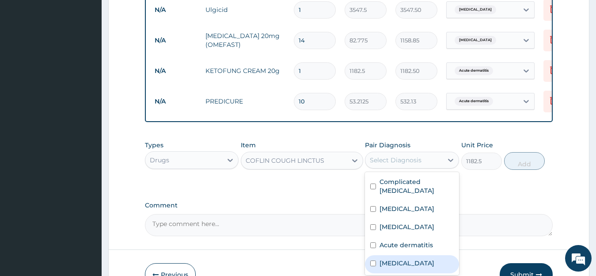
click at [375, 260] on input "checkbox" at bounding box center [373, 263] width 6 height 6
checkbox input "true"
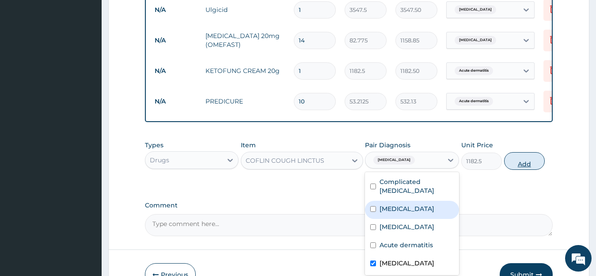
click at [524, 166] on button "Add" at bounding box center [524, 161] width 41 height 18
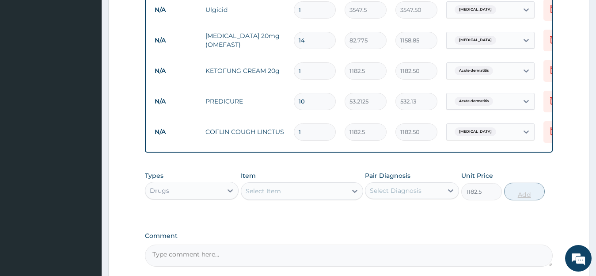
type input "0"
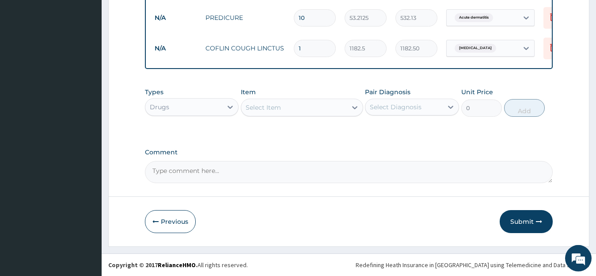
scroll to position [758, 0]
click at [520, 219] on button "Submit" at bounding box center [525, 221] width 53 height 23
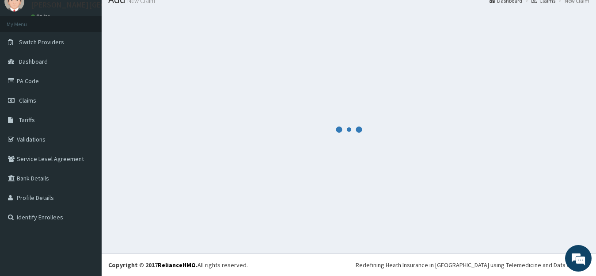
scroll to position [35, 0]
